Goal: Check status: Check status

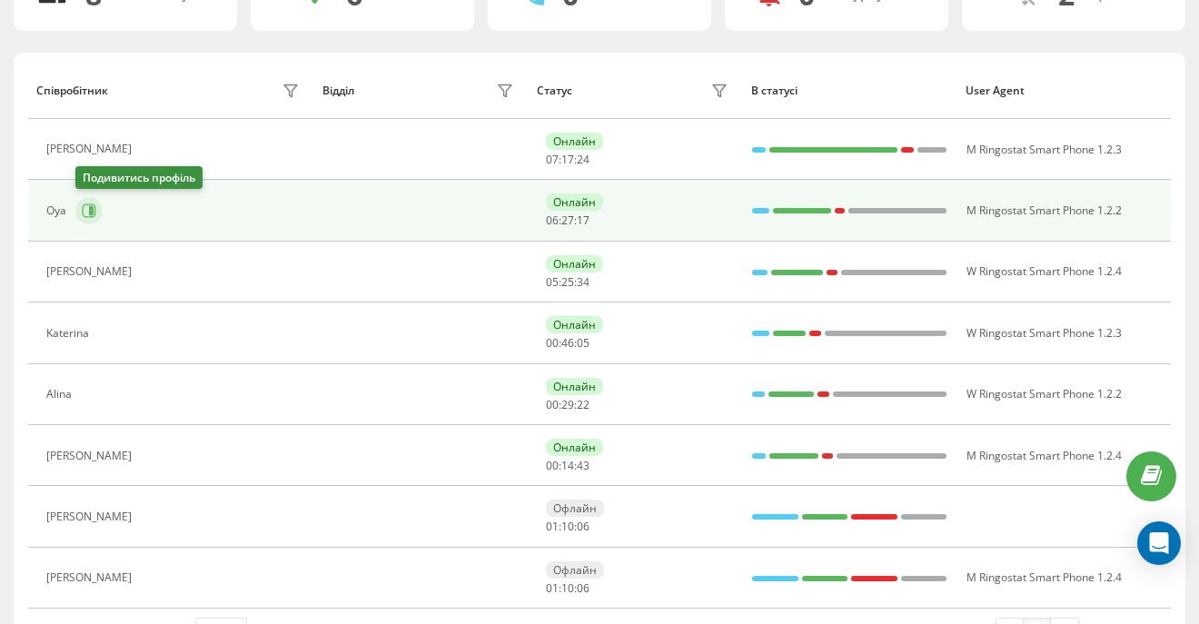
click at [89, 210] on icon at bounding box center [91, 210] width 5 height 9
click at [93, 215] on icon at bounding box center [89, 210] width 15 height 15
click at [89, 210] on icon at bounding box center [91, 210] width 5 height 9
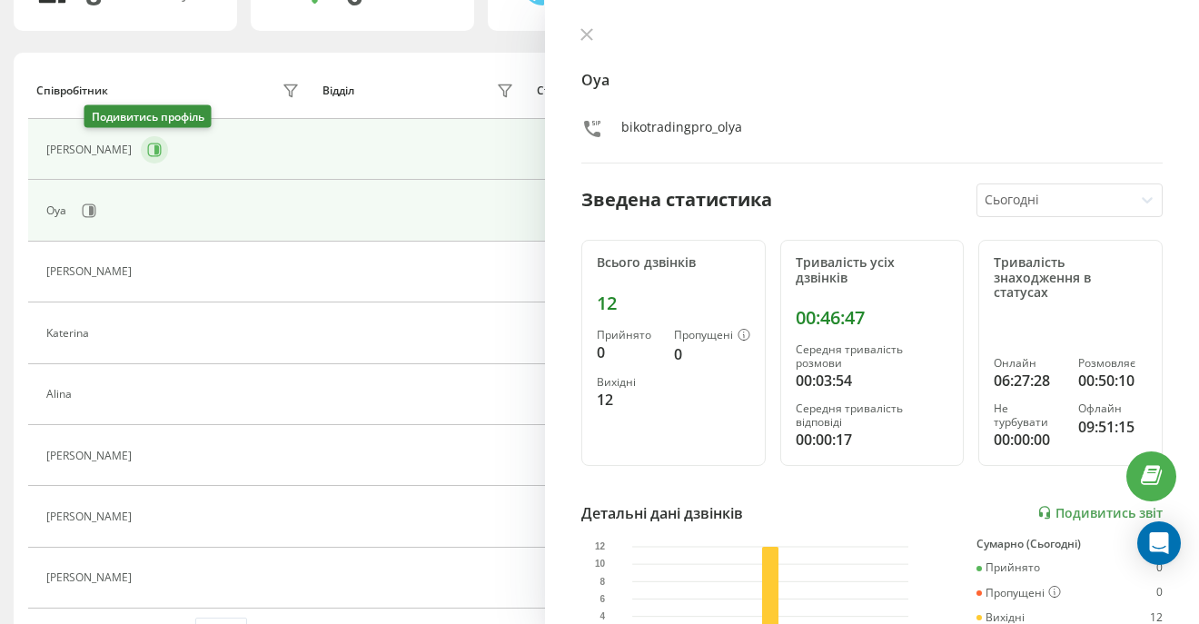
click at [154, 146] on icon at bounding box center [156, 149] width 5 height 9
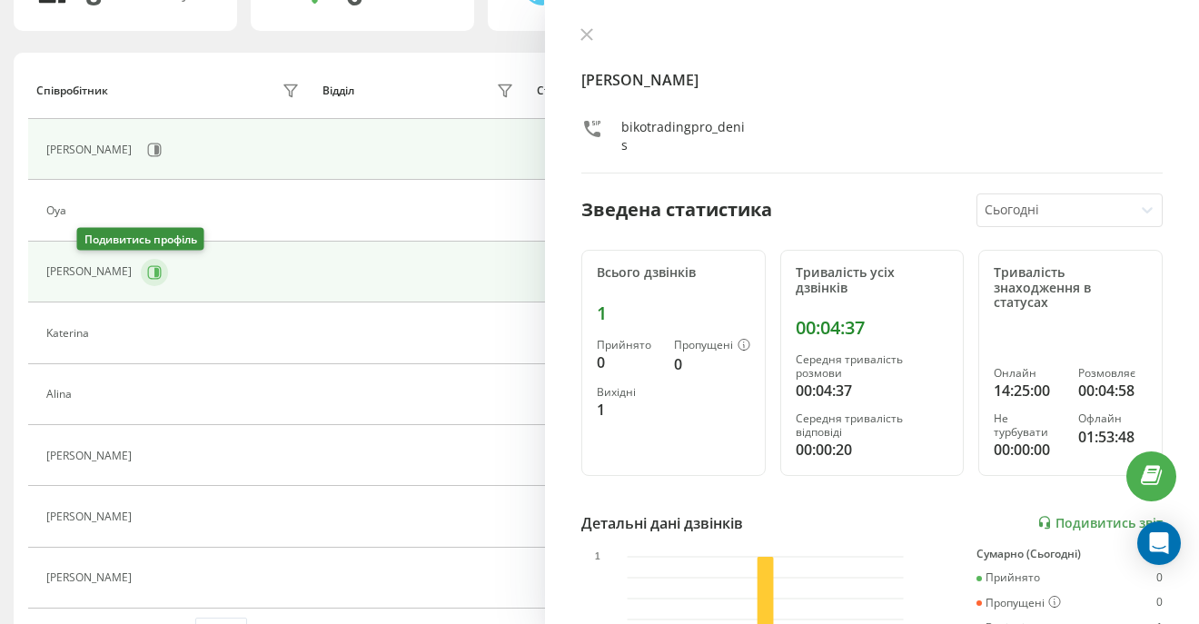
click at [147, 276] on icon at bounding box center [154, 272] width 15 height 15
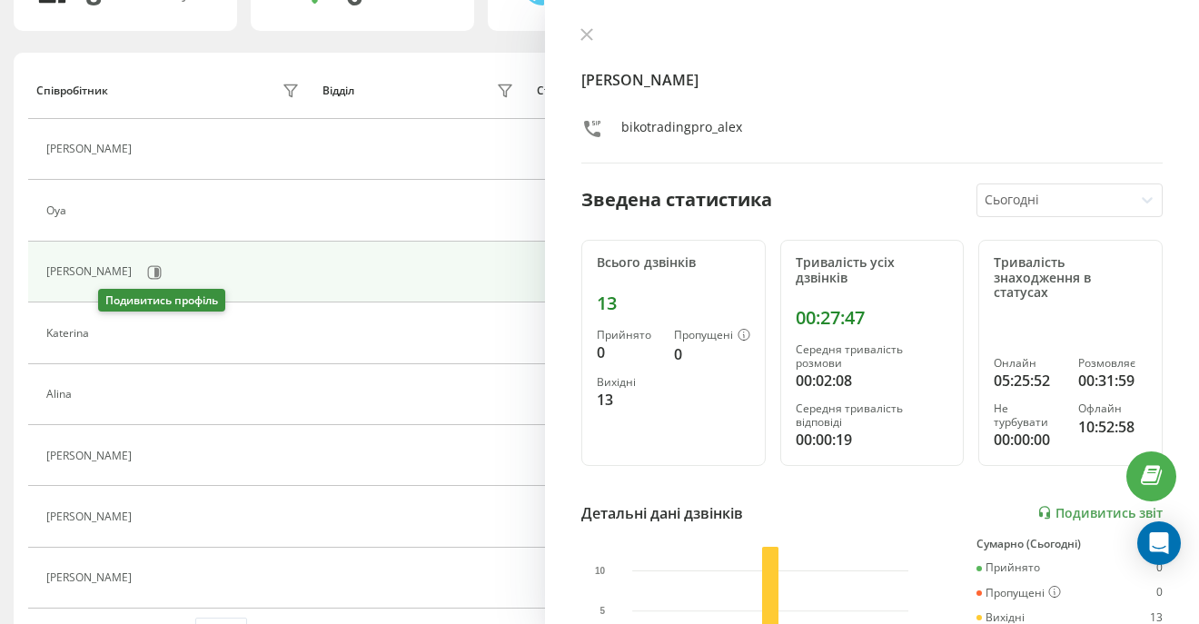
click at [104, 332] on icon at bounding box center [109, 333] width 15 height 15
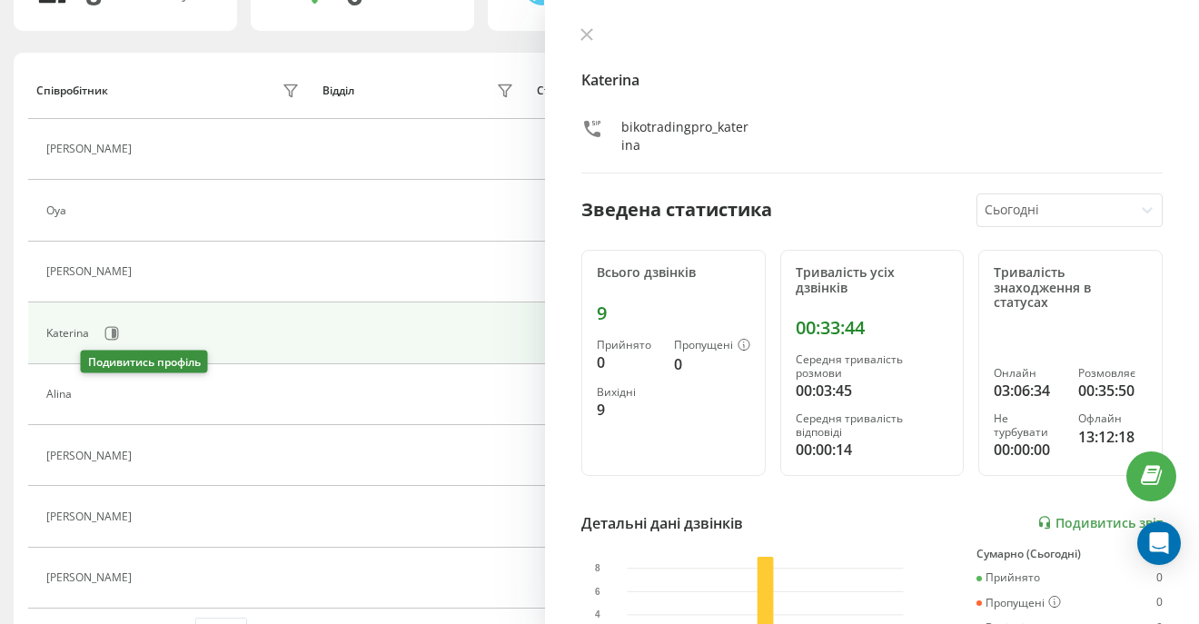
click at [99, 391] on icon at bounding box center [91, 394] width 15 height 15
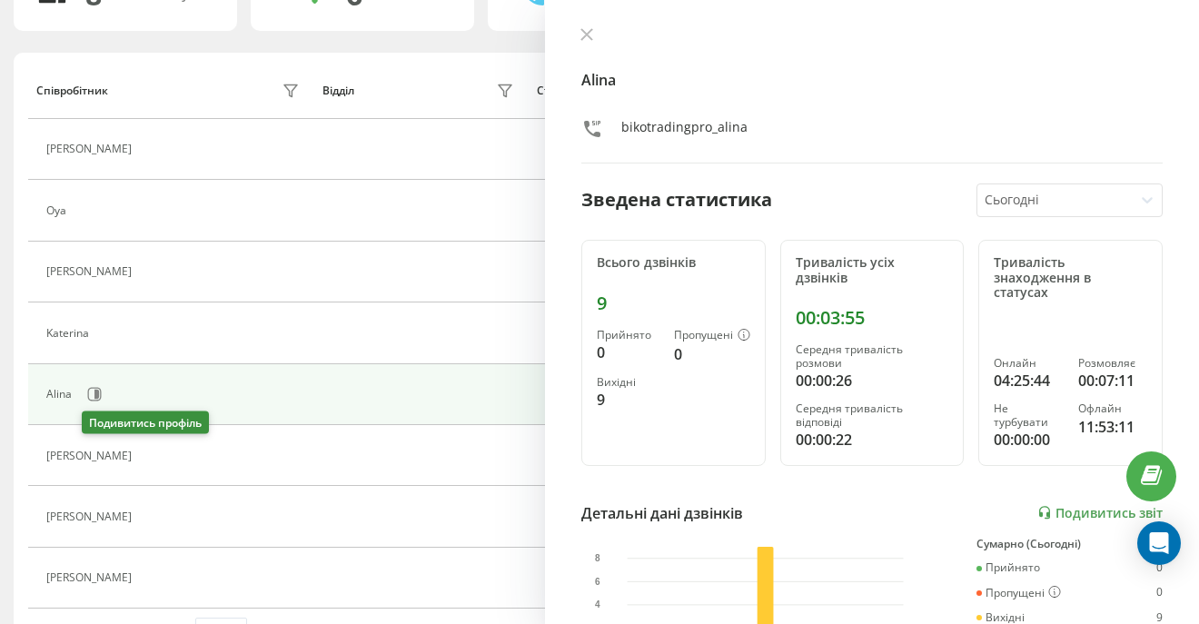
click at [145, 451] on icon at bounding box center [152, 456] width 14 height 14
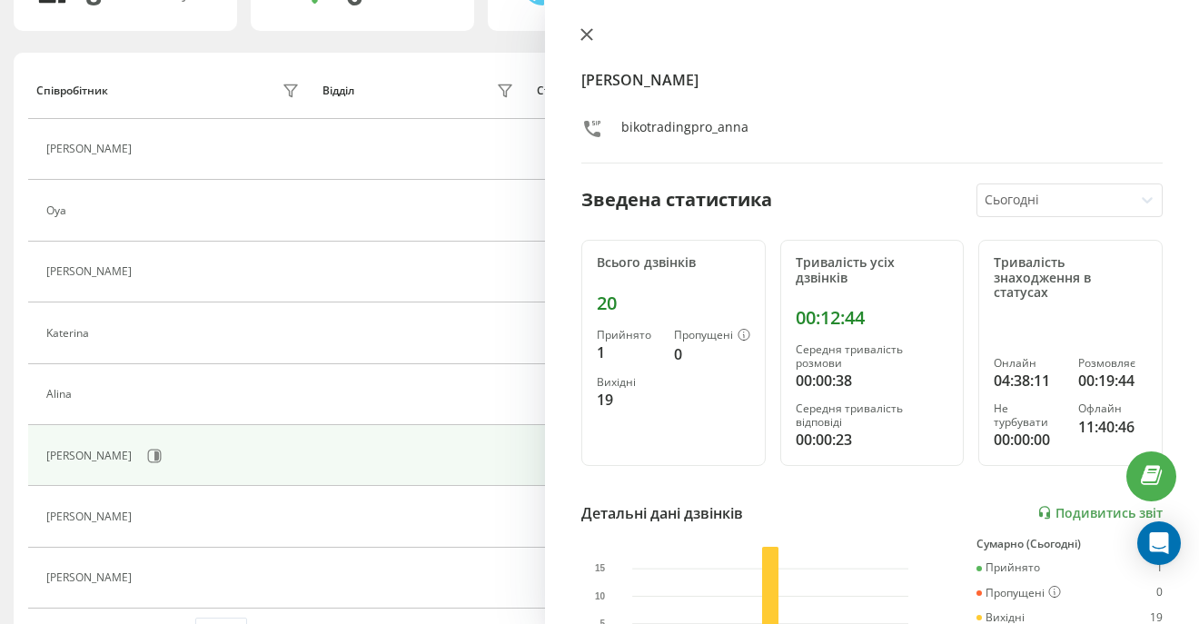
click at [593, 41] on button at bounding box center [587, 35] width 24 height 17
